Goal: Task Accomplishment & Management: Use online tool/utility

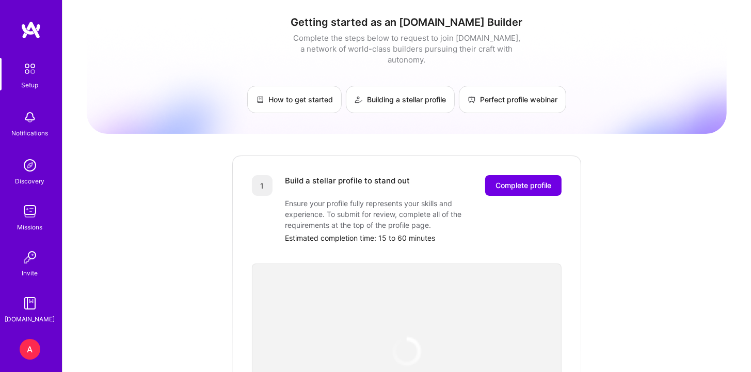
scroll to position [43, 0]
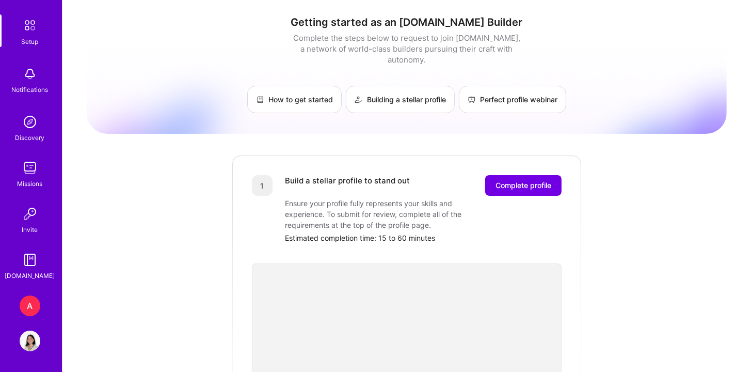
click at [23, 312] on div "A" at bounding box center [30, 305] width 21 height 21
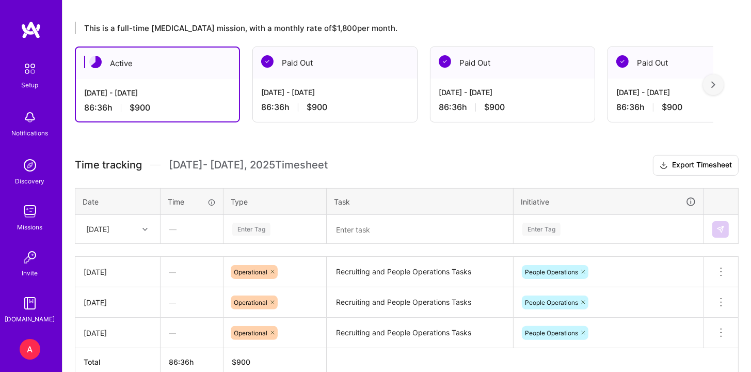
scroll to position [199, 0]
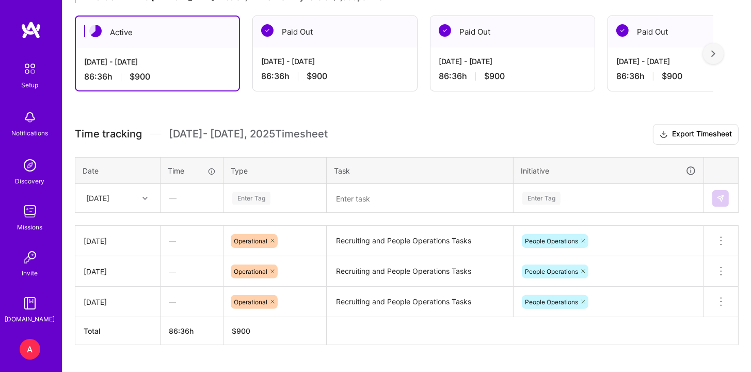
click at [147, 192] on div at bounding box center [146, 198] width 16 height 13
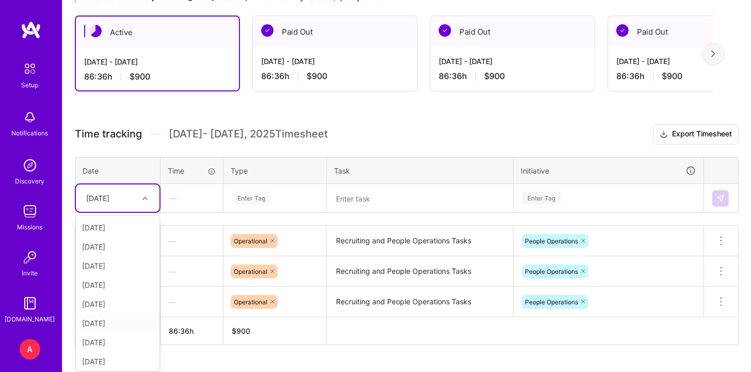
click at [121, 322] on div "[DATE]" at bounding box center [118, 322] width 84 height 19
click at [264, 194] on div "Enter Tag" at bounding box center [251, 198] width 38 height 16
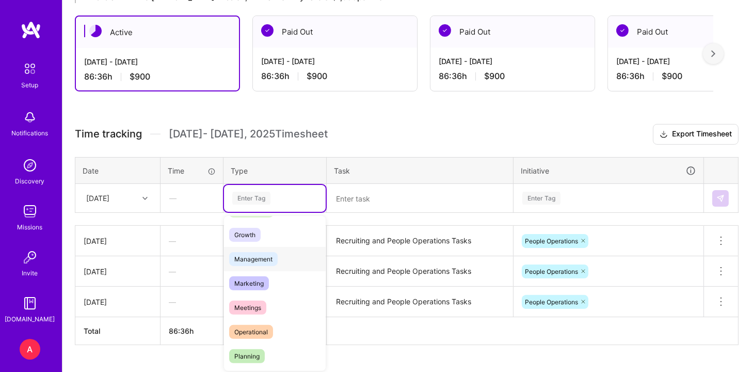
scroll to position [99, 0]
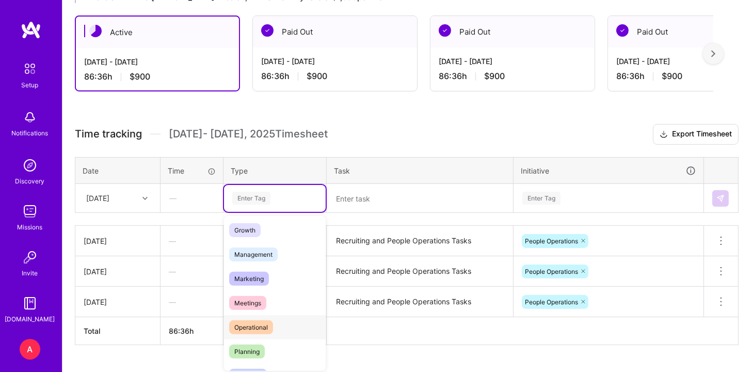
click at [293, 315] on div "Operational" at bounding box center [275, 327] width 102 height 24
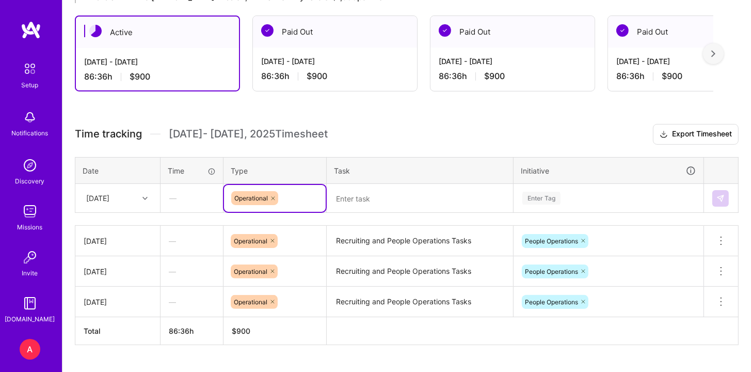
click at [383, 235] on textarea "Recruiting and People Operations Tasks" at bounding box center [420, 241] width 184 height 28
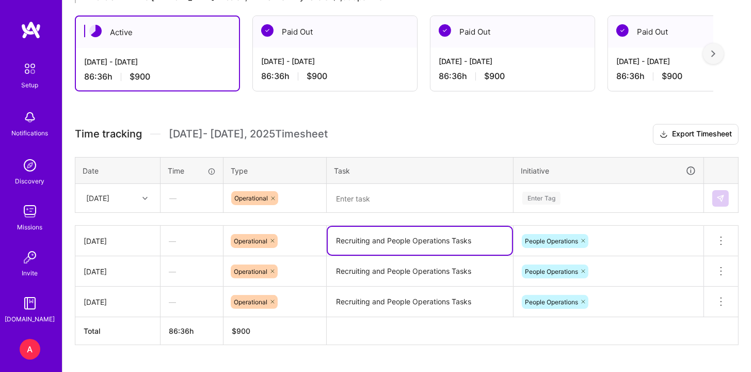
click at [383, 235] on textarea "Recruiting and People Operations Tasks" at bounding box center [420, 241] width 184 height 28
click at [402, 192] on textarea at bounding box center [420, 198] width 184 height 27
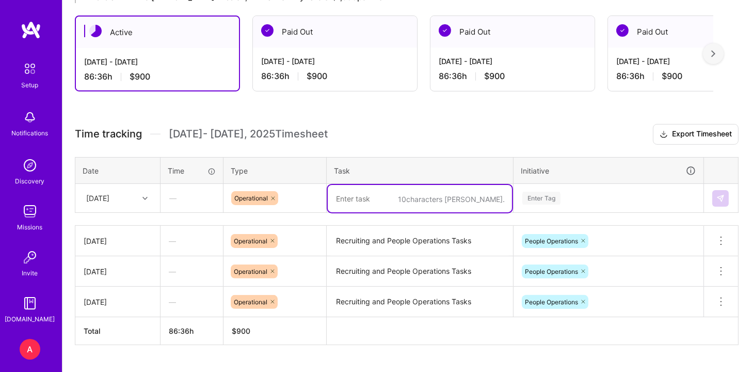
paste textarea "Recruiting and People Operations Tasks"
type textarea "Recruiting and People Operations Tasks"
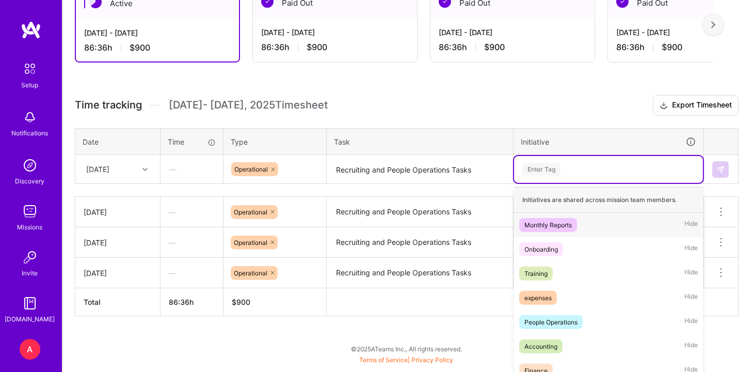
click at [587, 183] on div "option Monthly Reports focused, 1 of 7. 7 results available. Use Up and Down to…" at bounding box center [608, 169] width 189 height 27
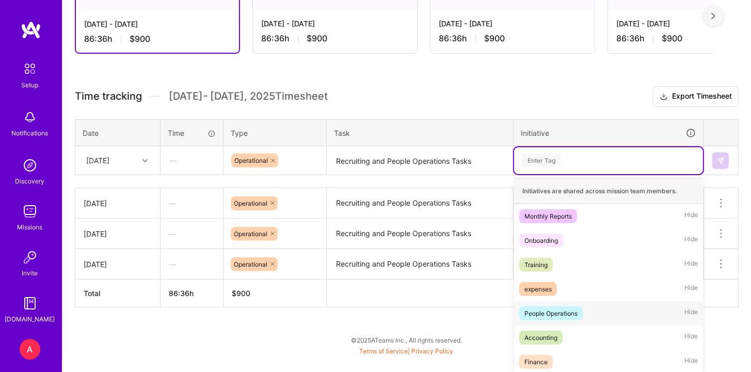
click at [568, 319] on div "People Operations Hide" at bounding box center [608, 313] width 189 height 24
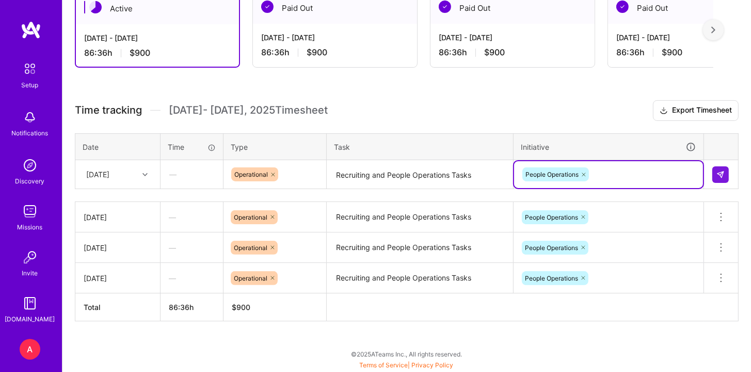
scroll to position [221, 0]
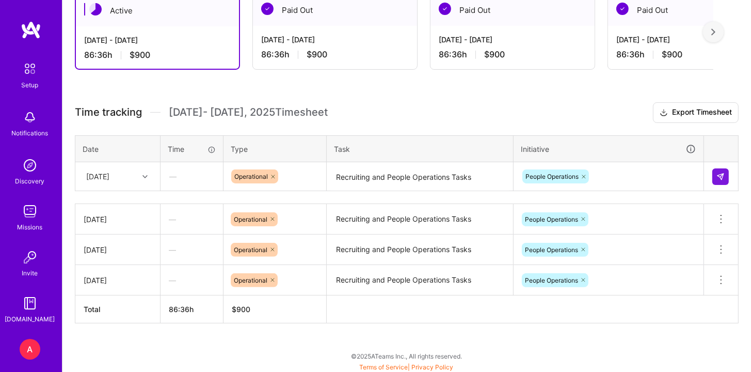
click at [728, 182] on div at bounding box center [721, 176] width 18 height 17
click at [719, 177] on img at bounding box center [721, 176] width 8 height 8
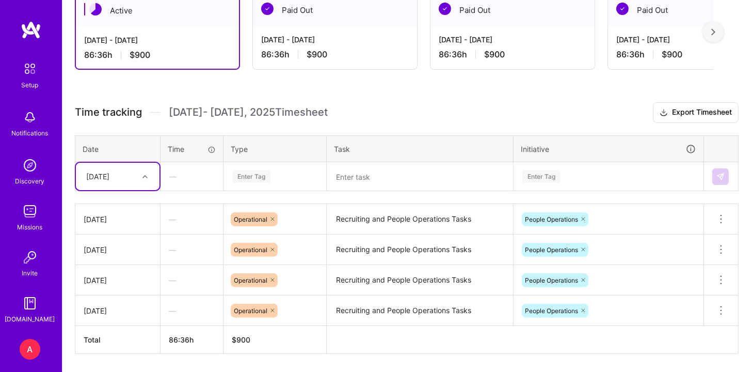
click at [137, 178] on div "[DATE]" at bounding box center [109, 176] width 57 height 17
click at [123, 293] on div "[DATE]" at bounding box center [118, 301] width 84 height 19
click at [263, 173] on div "Enter Tag" at bounding box center [251, 176] width 38 height 16
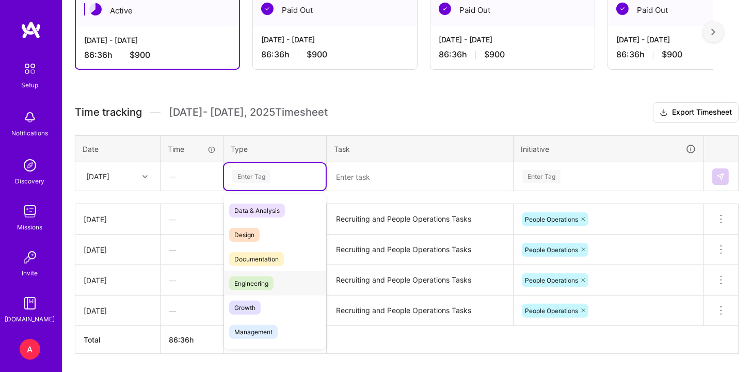
scroll to position [93, 0]
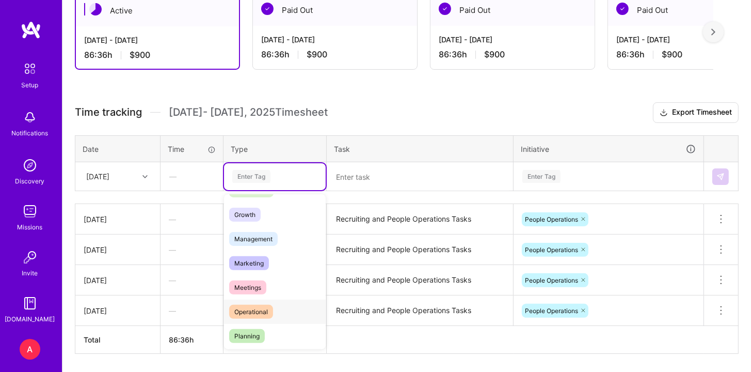
click at [275, 311] on div "Operational" at bounding box center [275, 311] width 102 height 24
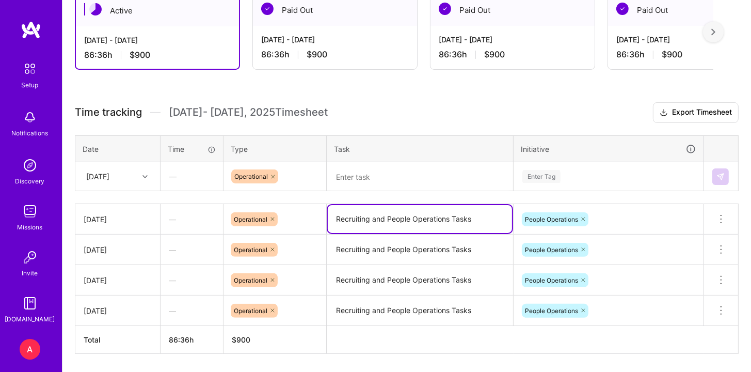
click at [384, 218] on textarea "Recruiting and People Operations Tasks" at bounding box center [420, 219] width 184 height 28
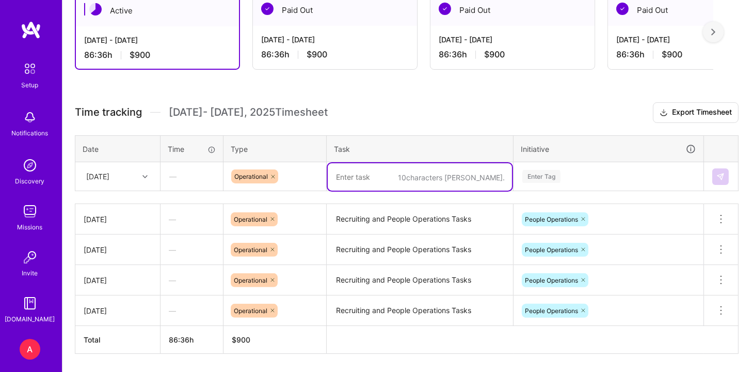
click at [400, 177] on textarea at bounding box center [420, 176] width 184 height 27
paste textarea "Recruiting and People Operations Tasks"
type textarea "Recruiting and People Operations Tasks"
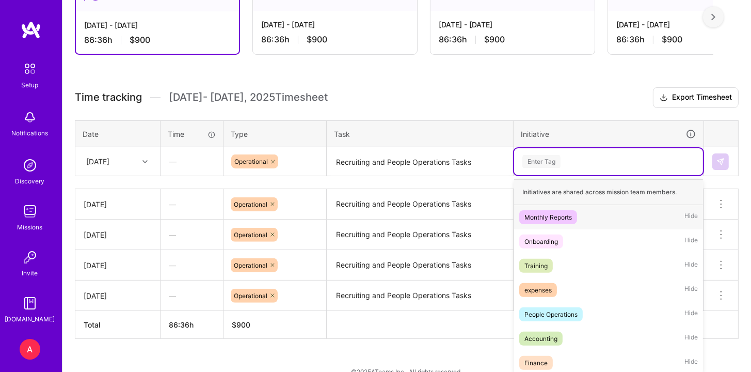
click at [565, 170] on div "Enter Tag" at bounding box center [608, 161] width 189 height 27
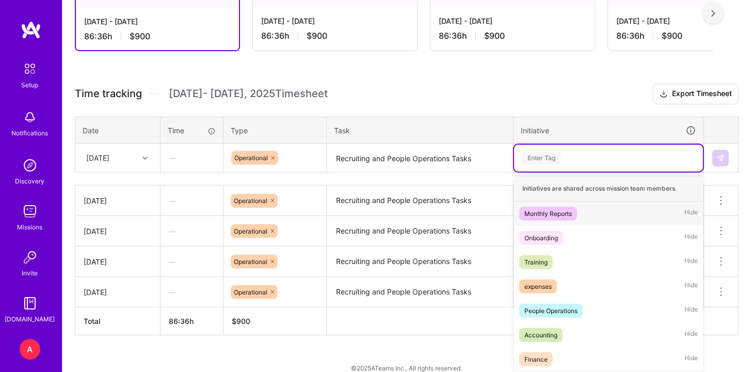
scroll to position [241, 0]
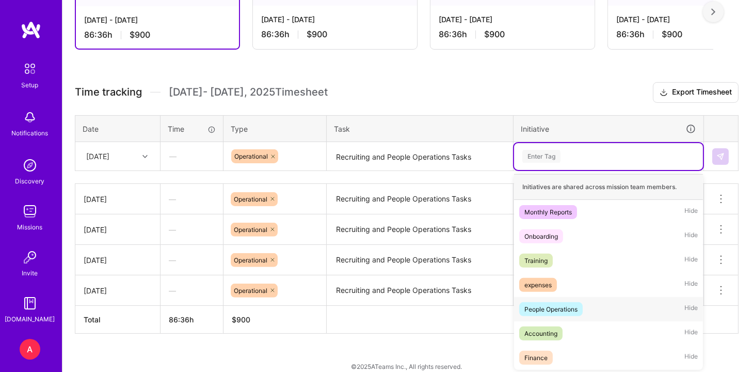
click at [553, 305] on div "People Operations" at bounding box center [551, 309] width 53 height 11
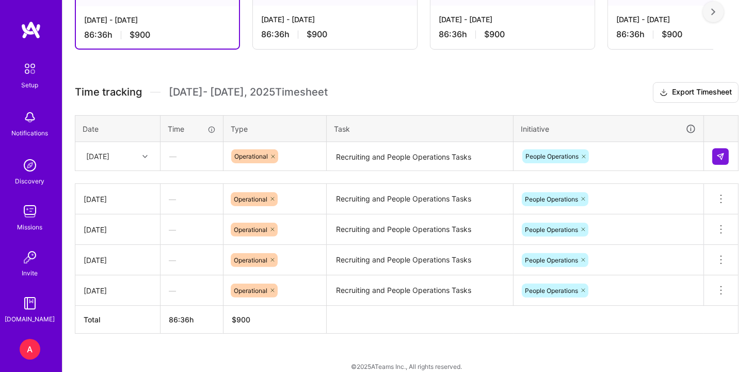
click at [581, 123] on div "Initiative" at bounding box center [609, 129] width 176 height 12
click at [719, 156] on img at bounding box center [721, 156] width 8 height 8
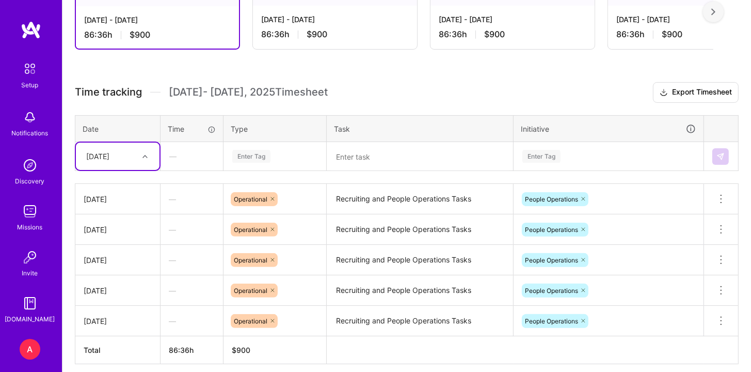
scroll to position [251, 0]
